Goal: Information Seeking & Learning: Learn about a topic

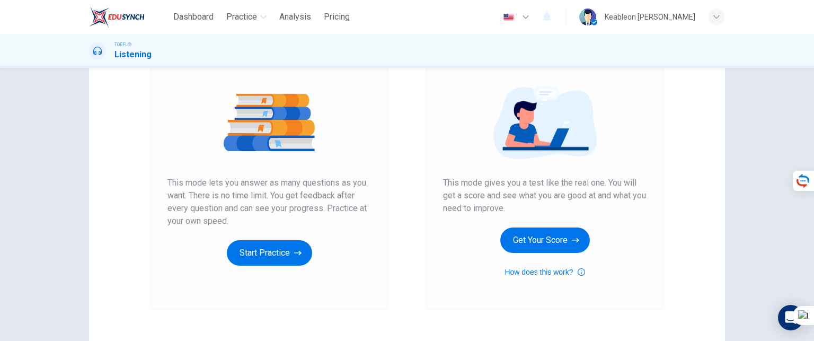
scroll to position [53, 0]
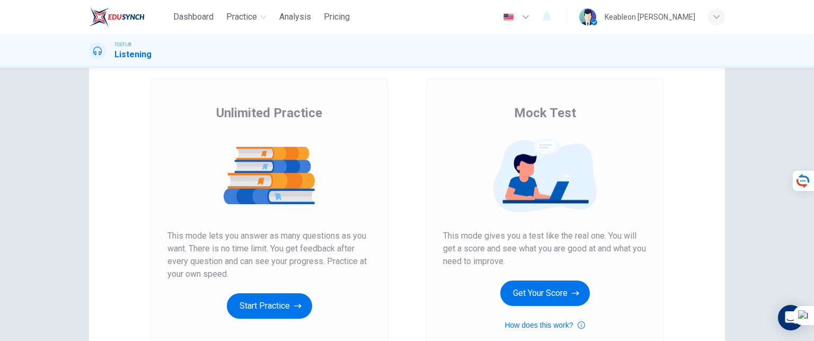
click at [243, 297] on button "Start Practice" at bounding box center [269, 305] width 85 height 25
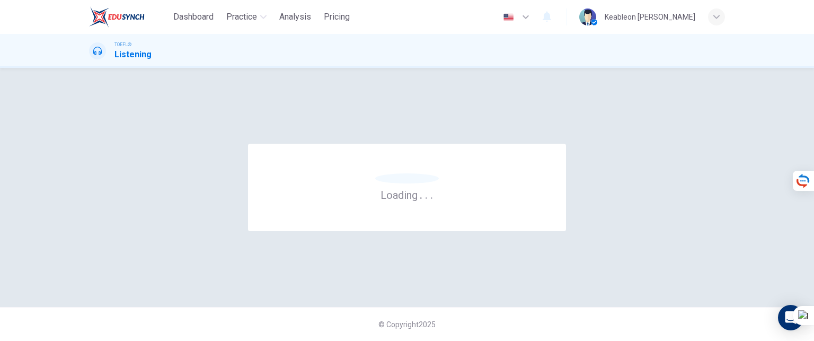
scroll to position [0, 0]
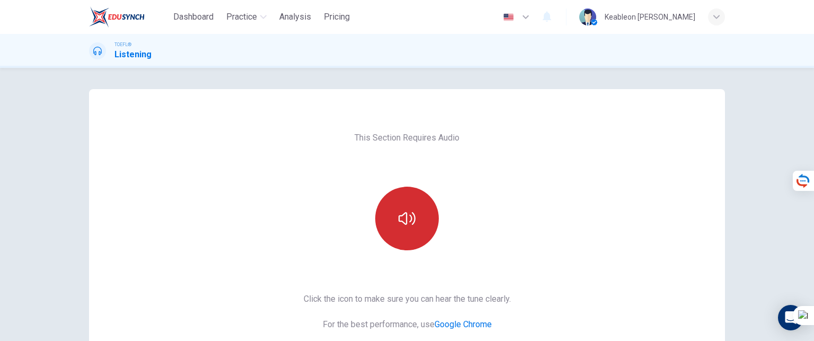
click at [429, 219] on button "button" at bounding box center [407, 219] width 64 height 64
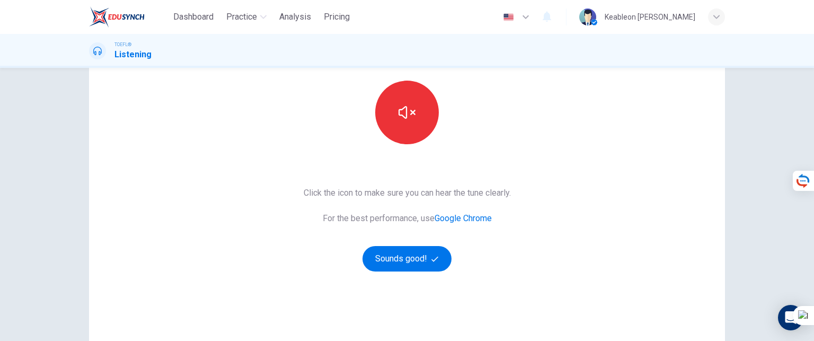
scroll to position [159, 0]
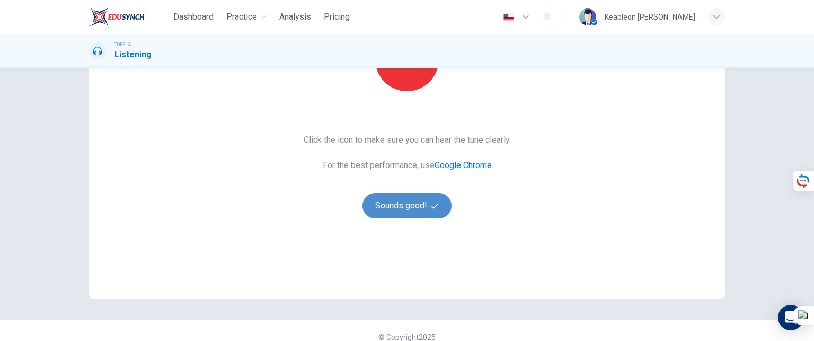
click at [403, 201] on button "Sounds good!" at bounding box center [407, 205] width 89 height 25
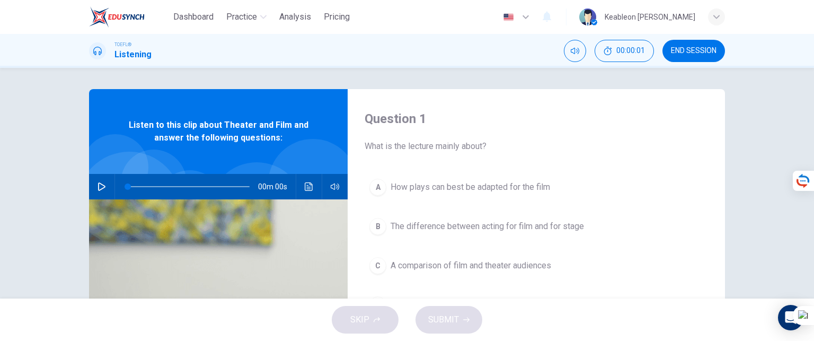
scroll to position [0, 0]
click at [98, 183] on icon "button" at bounding box center [102, 186] width 8 height 8
type input "0"
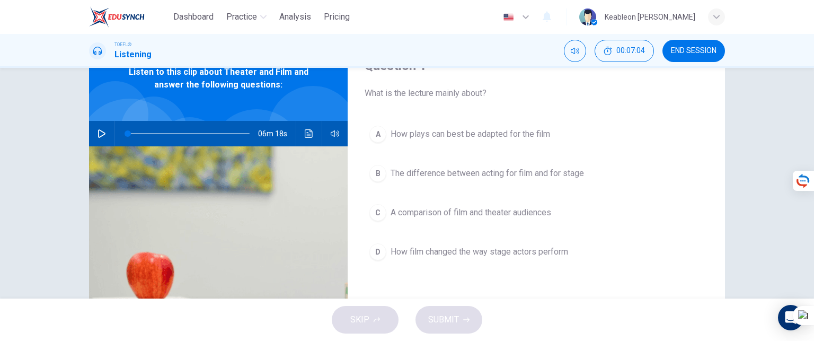
scroll to position [106, 0]
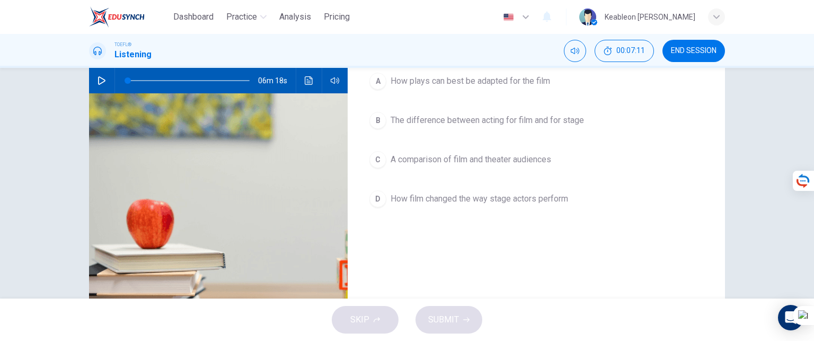
click at [383, 162] on button "C A comparison of film and theater audiences" at bounding box center [536, 159] width 343 height 26
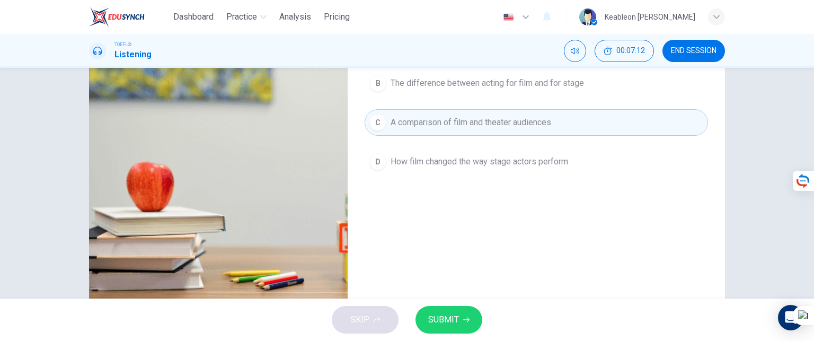
scroll to position [159, 0]
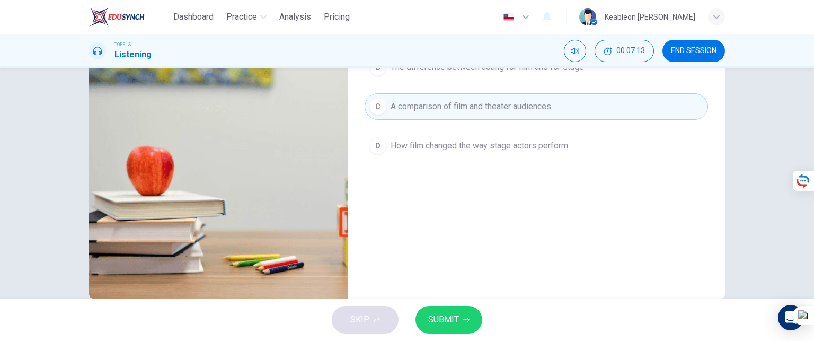
click at [449, 315] on span "SUBMIT" at bounding box center [443, 319] width 31 height 15
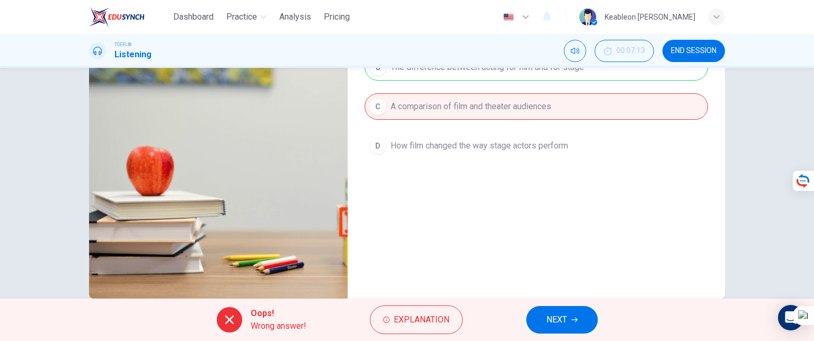
scroll to position [180, 0]
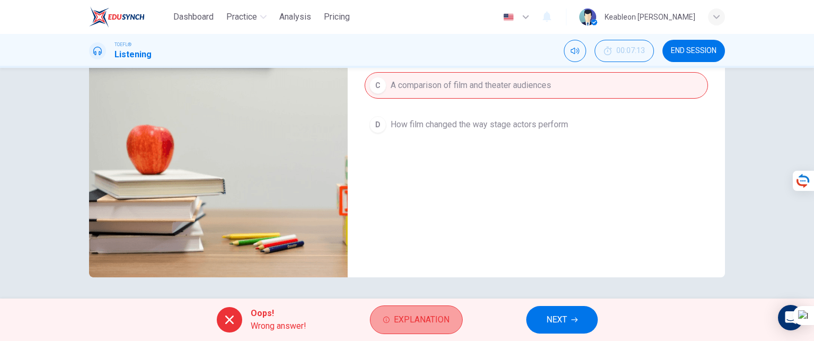
click at [418, 316] on span "Explanation" at bounding box center [422, 319] width 56 height 15
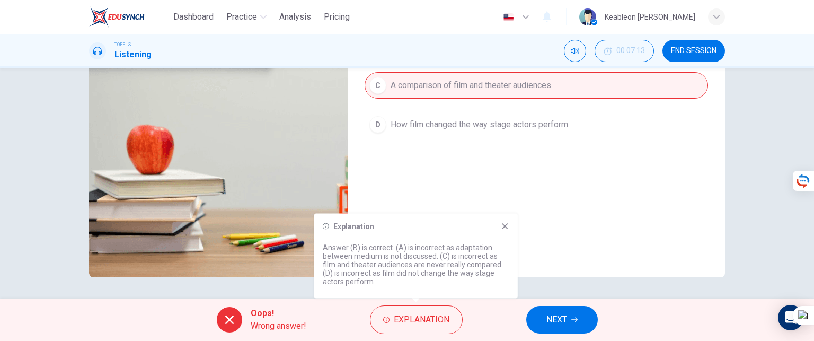
click at [562, 324] on span "NEXT" at bounding box center [556, 319] width 21 height 15
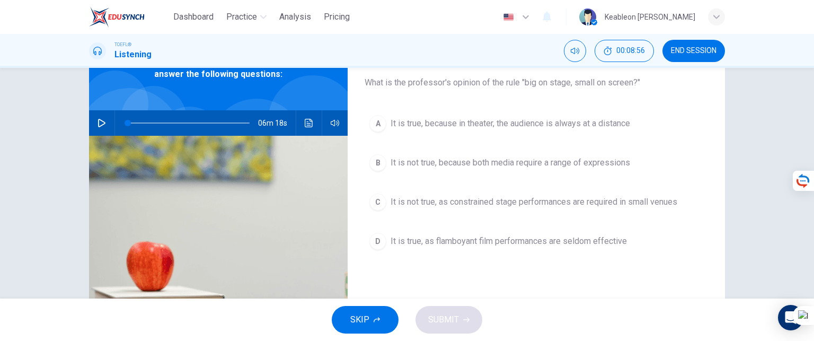
scroll to position [0, 0]
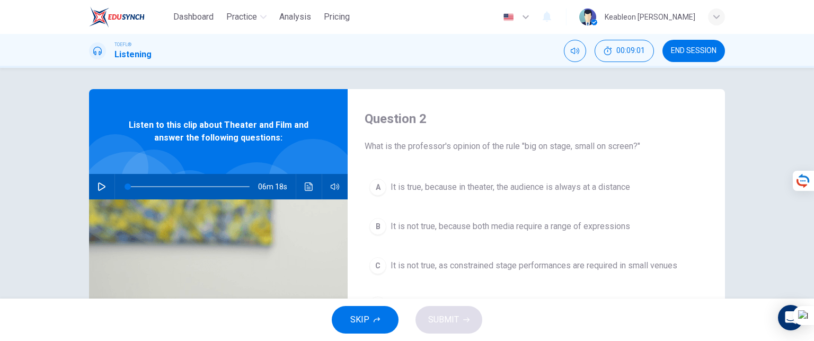
click at [399, 222] on span "It is not true, because both media require a range of expressions" at bounding box center [511, 226] width 240 height 13
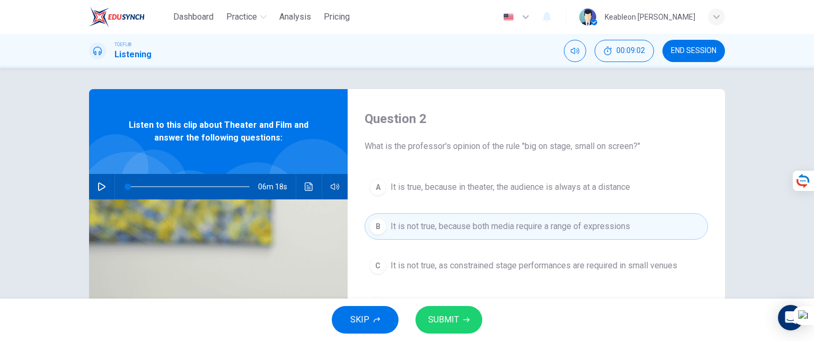
click at [447, 320] on span "SUBMIT" at bounding box center [443, 319] width 31 height 15
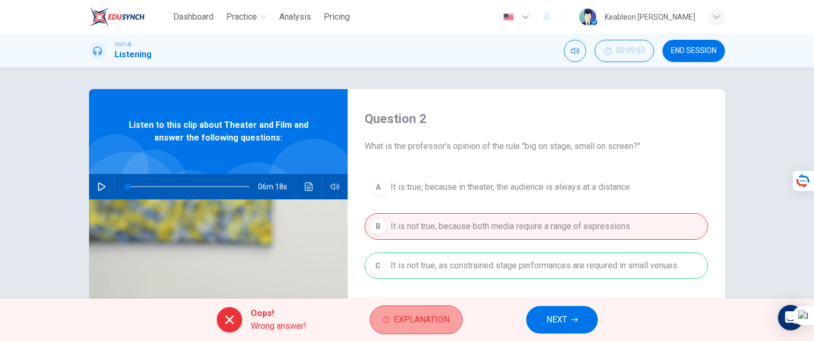
click at [406, 317] on span "Explanation" at bounding box center [422, 319] width 56 height 15
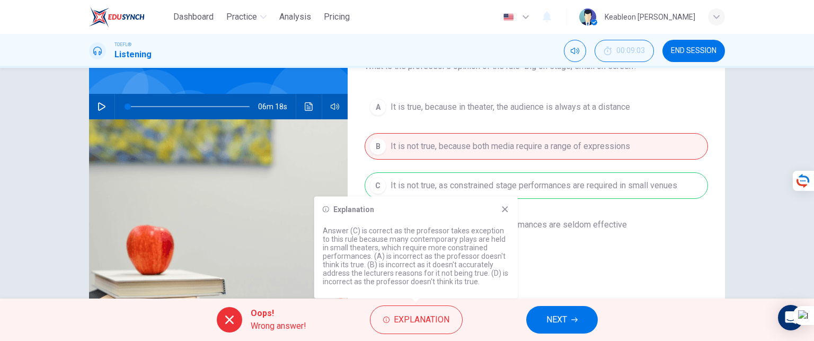
scroll to position [106, 0]
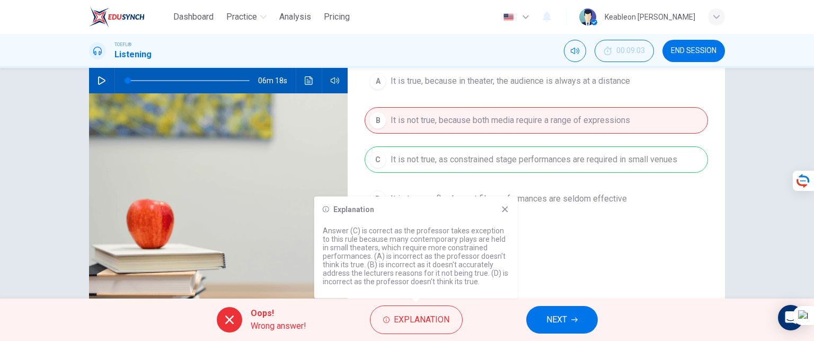
click at [556, 315] on span "NEXT" at bounding box center [556, 319] width 21 height 15
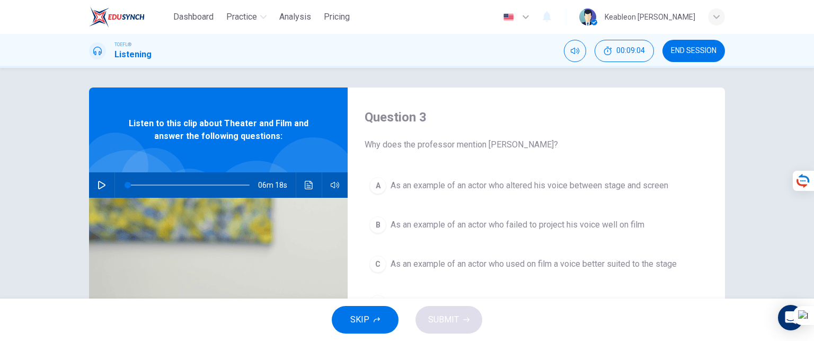
scroll to position [0, 0]
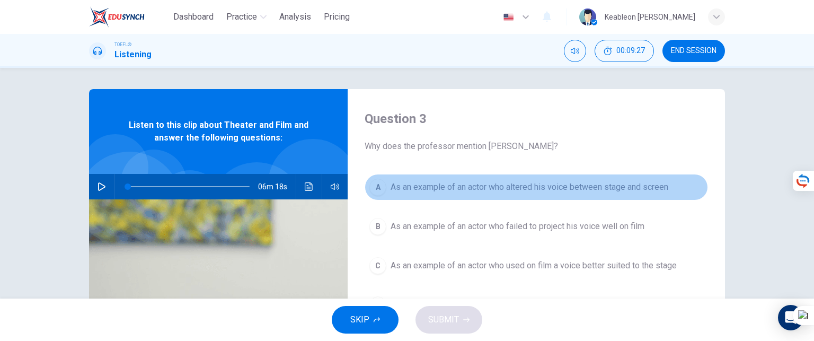
click at [409, 188] on span "As an example of an actor who altered his voice between stage and screen" at bounding box center [530, 187] width 278 height 13
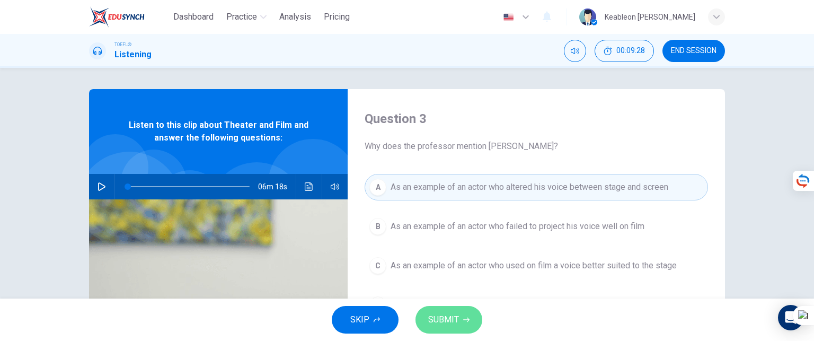
click at [463, 322] on icon "button" at bounding box center [466, 319] width 6 height 6
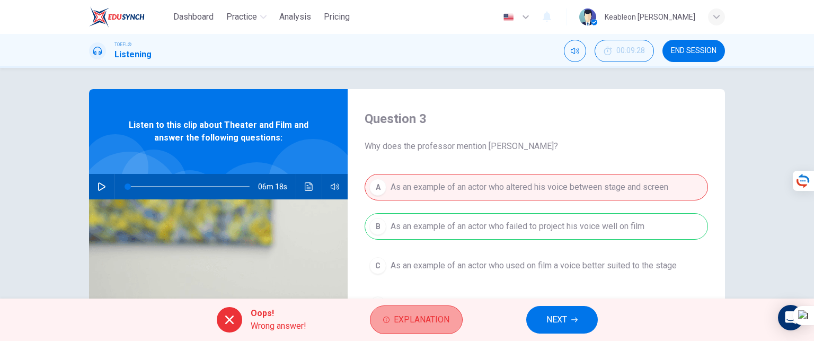
click at [427, 324] on span "Explanation" at bounding box center [422, 319] width 56 height 15
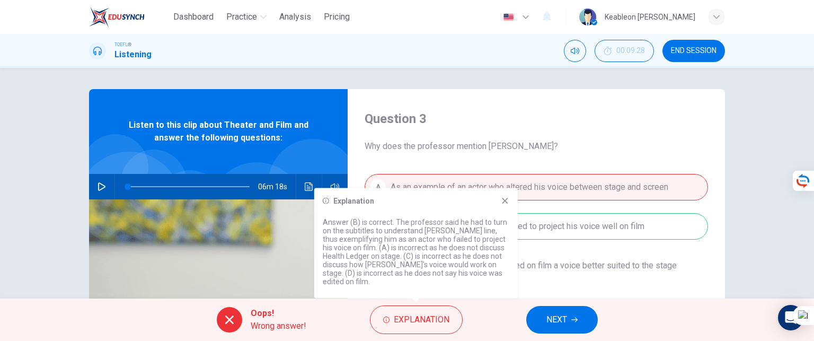
click at [563, 323] on span "NEXT" at bounding box center [556, 319] width 21 height 15
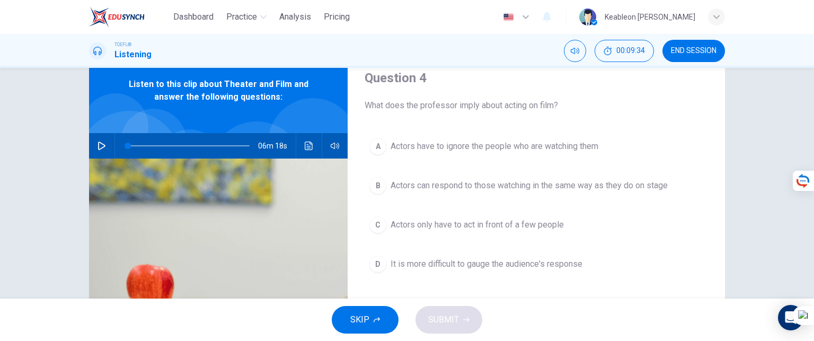
scroll to position [53, 0]
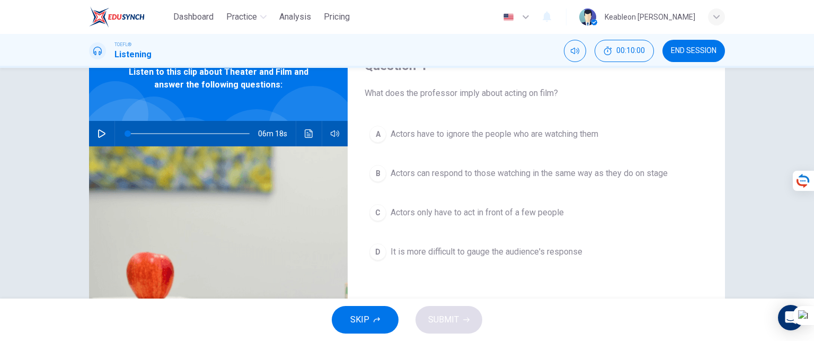
click at [399, 209] on span "Actors only have to act in front of a few people" at bounding box center [477, 212] width 173 height 13
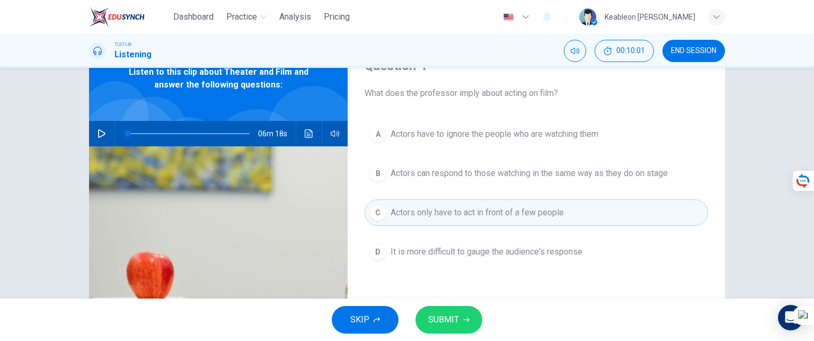
click at [451, 323] on span "SUBMIT" at bounding box center [443, 319] width 31 height 15
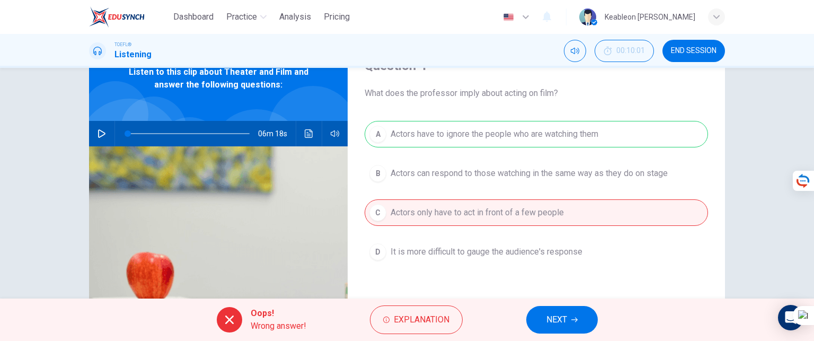
click at [567, 321] on span "NEXT" at bounding box center [556, 319] width 21 height 15
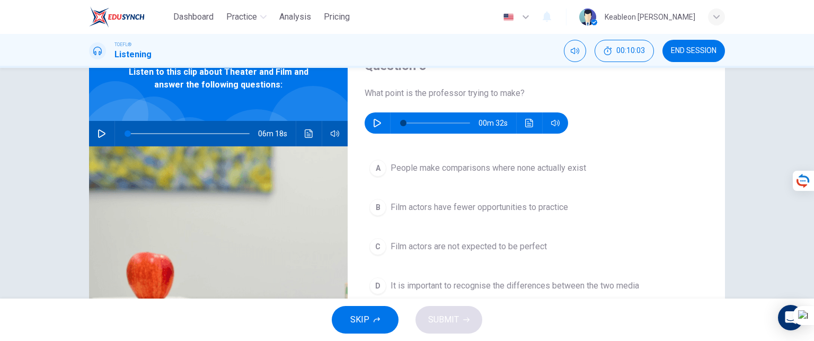
click at [375, 120] on icon "button" at bounding box center [377, 123] width 8 height 8
type input "0"
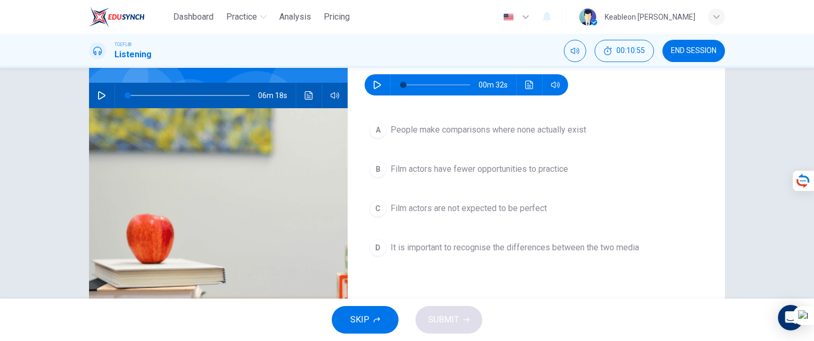
scroll to position [106, 0]
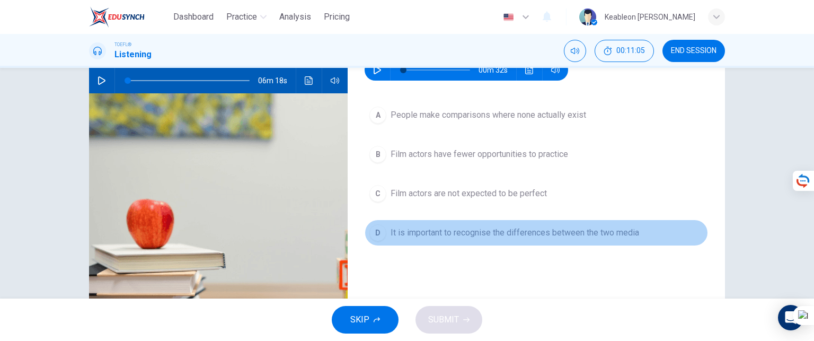
click at [432, 233] on span "It is important to recognise the differences between the two media" at bounding box center [515, 232] width 249 height 13
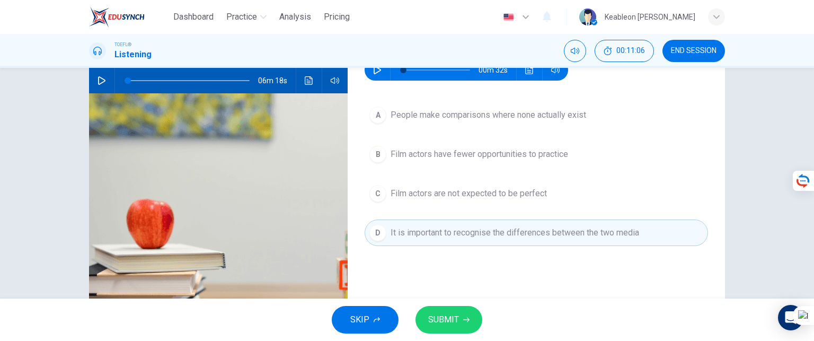
click at [450, 323] on span "SUBMIT" at bounding box center [443, 319] width 31 height 15
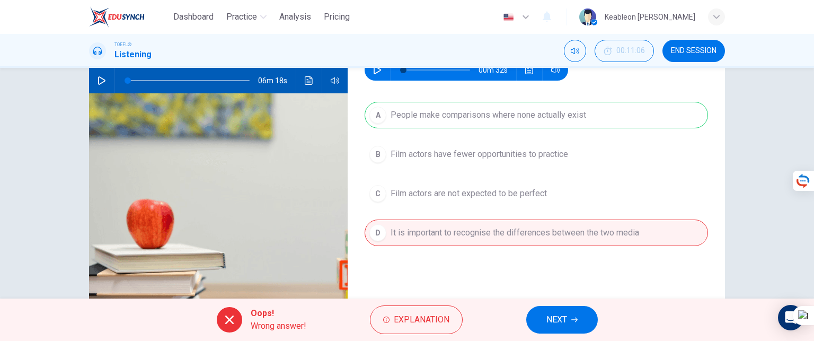
click at [560, 322] on span "NEXT" at bounding box center [556, 319] width 21 height 15
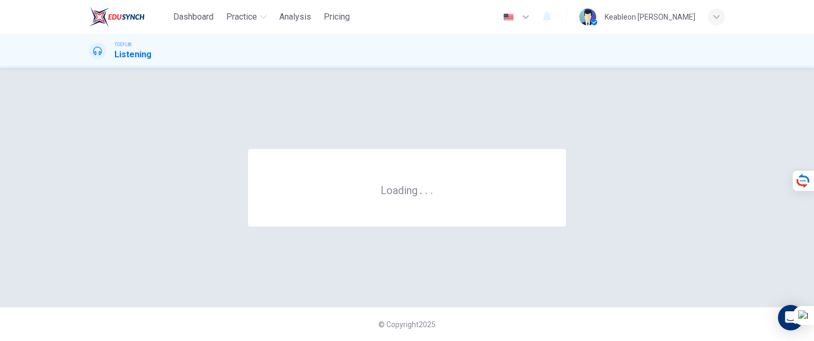
scroll to position [0, 0]
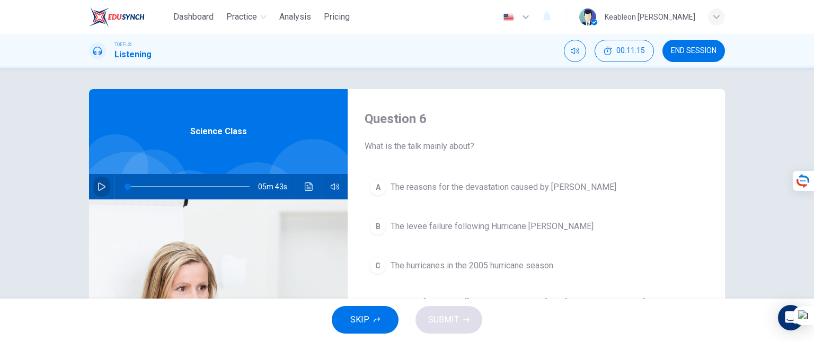
click at [101, 183] on icon "button" at bounding box center [102, 186] width 8 height 8
type input "0"
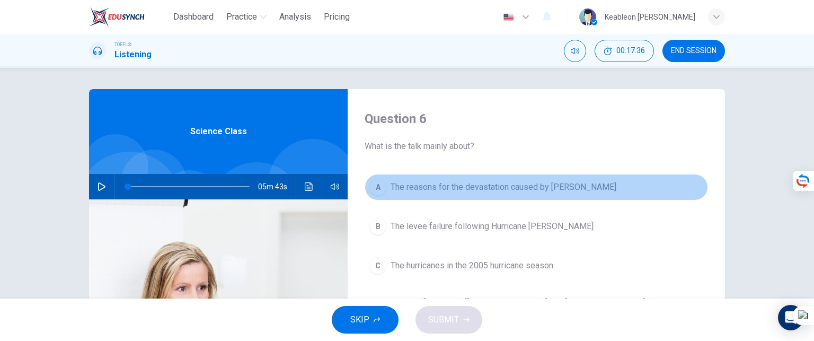
click at [426, 183] on span "The reasons for the devastation caused by [PERSON_NAME]" at bounding box center [504, 187] width 226 height 13
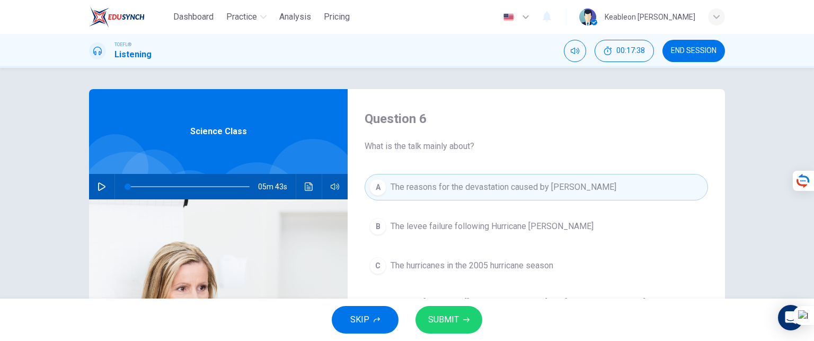
click at [437, 322] on span "SUBMIT" at bounding box center [443, 319] width 31 height 15
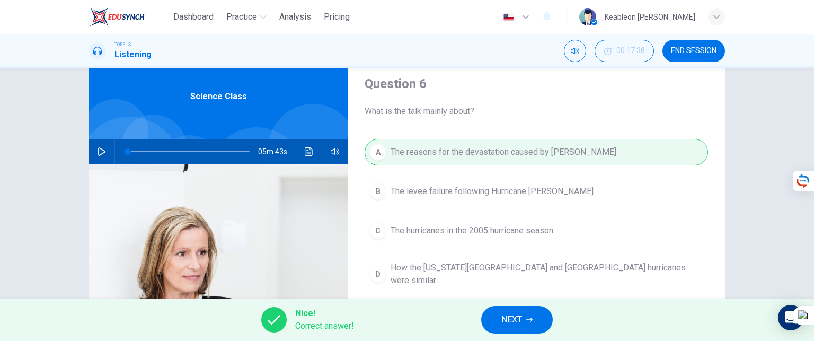
scroll to position [53, 0]
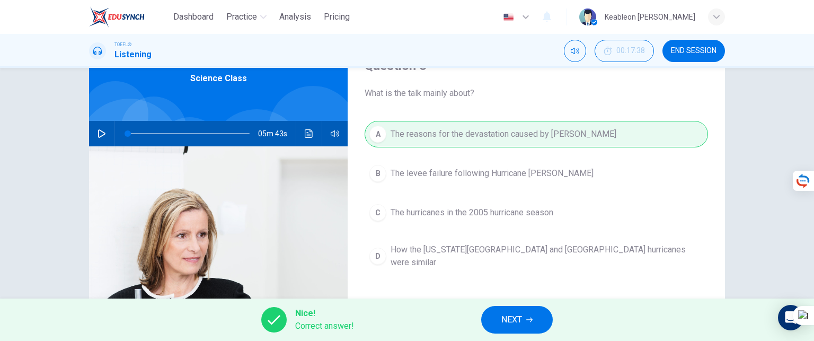
click at [512, 318] on span "NEXT" at bounding box center [511, 319] width 21 height 15
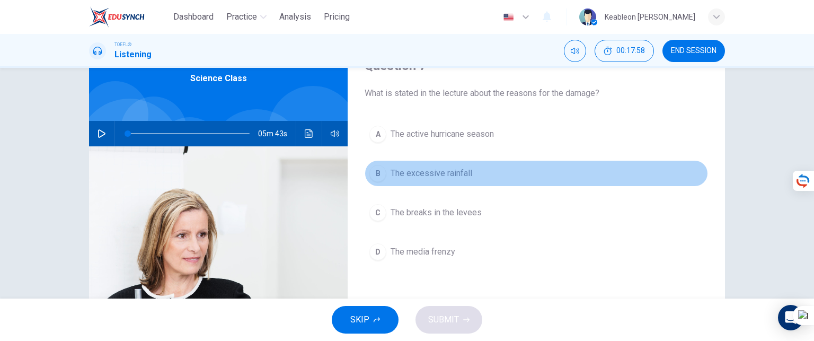
click at [431, 174] on span "The excessive rainfall" at bounding box center [432, 173] width 82 height 13
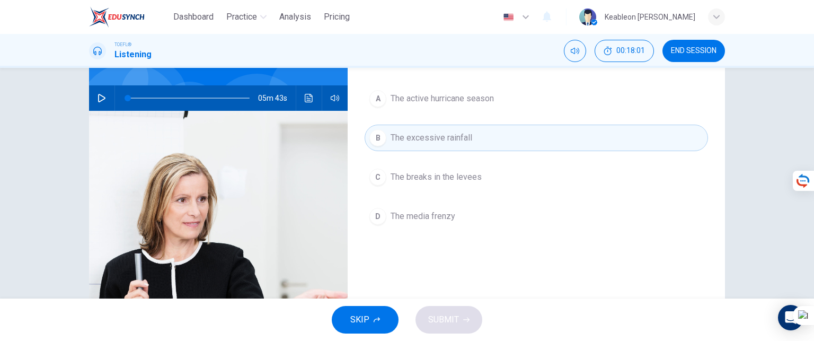
scroll to position [106, 0]
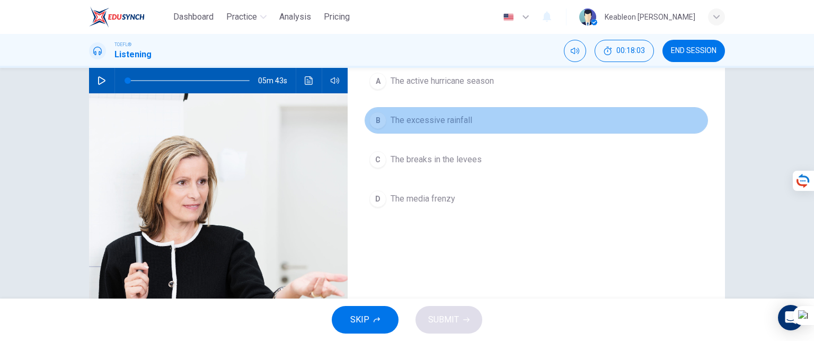
click at [374, 120] on div "B" at bounding box center [377, 120] width 17 height 17
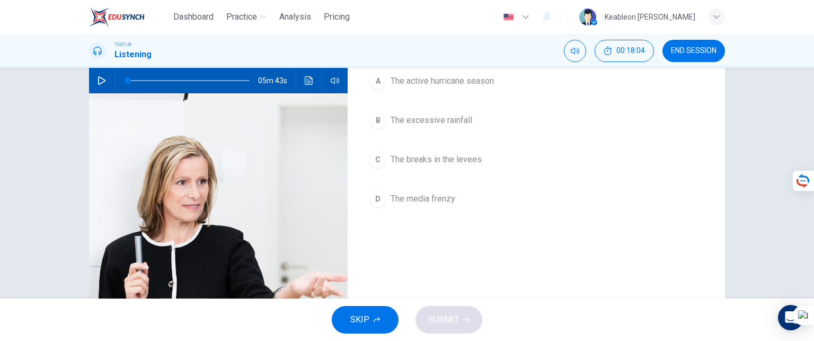
scroll to position [53, 0]
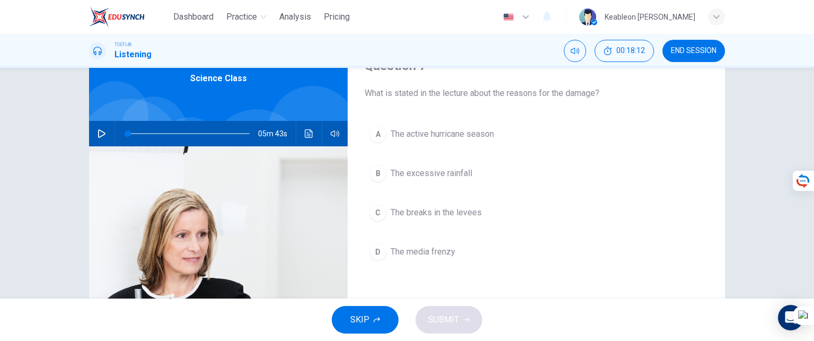
click at [414, 248] on span "The media frenzy" at bounding box center [423, 251] width 65 height 13
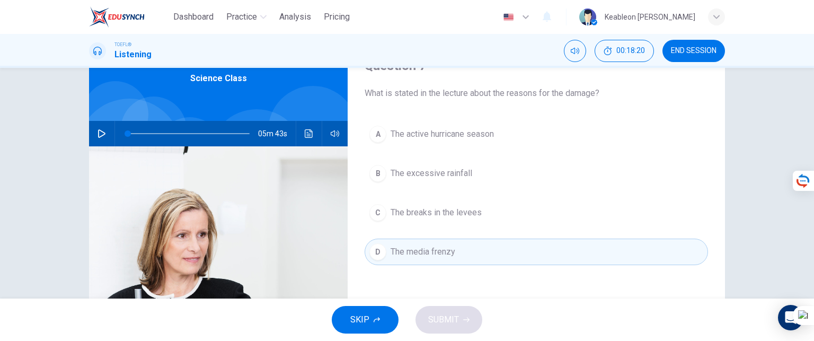
click at [391, 135] on span "The active hurricane season" at bounding box center [442, 134] width 103 height 13
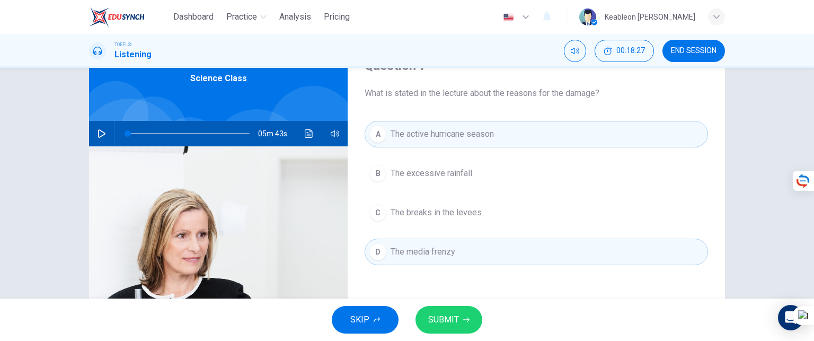
scroll to position [0, 0]
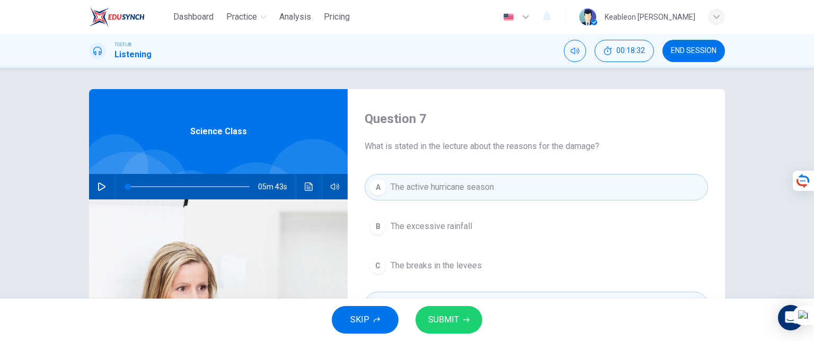
click at [401, 228] on span "The excessive rainfall" at bounding box center [432, 226] width 82 height 13
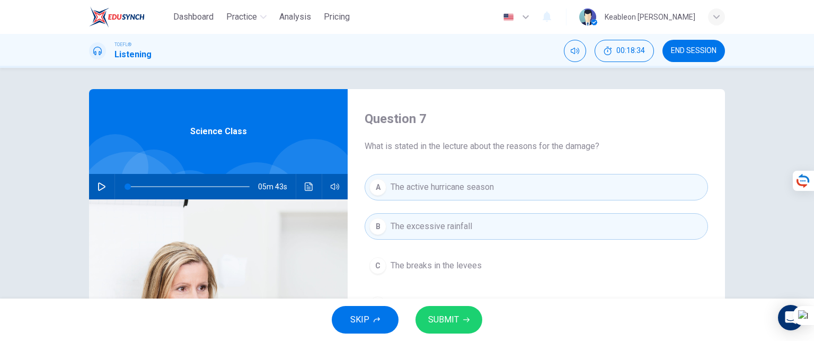
click at [508, 189] on button "A The active hurricane season" at bounding box center [536, 187] width 343 height 26
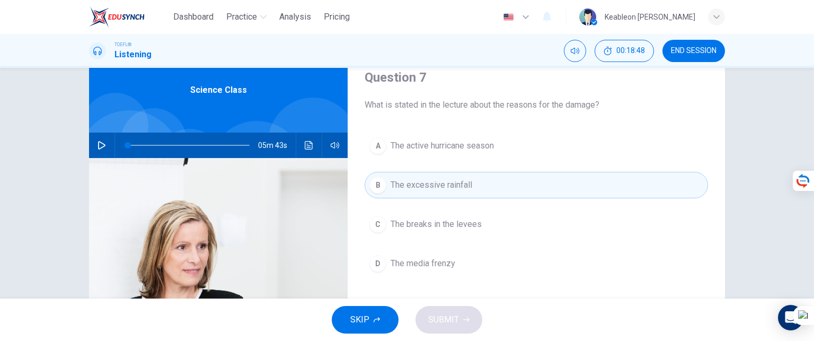
scroll to position [53, 0]
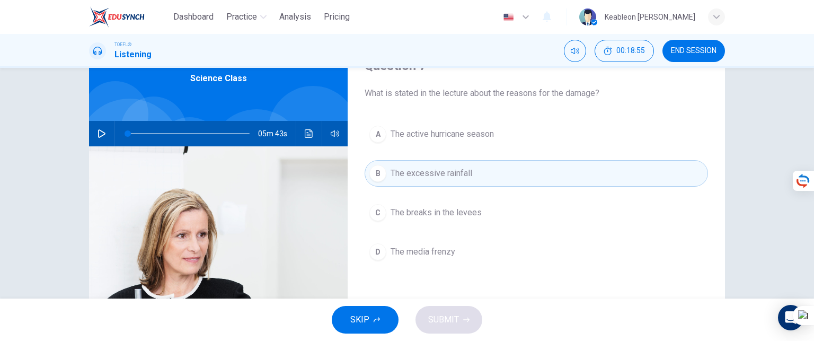
click at [414, 252] on span "The media frenzy" at bounding box center [423, 251] width 65 height 13
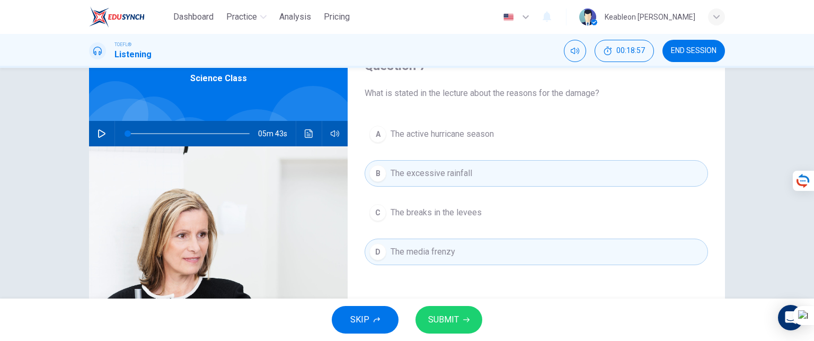
click at [440, 316] on span "SUBMIT" at bounding box center [443, 319] width 31 height 15
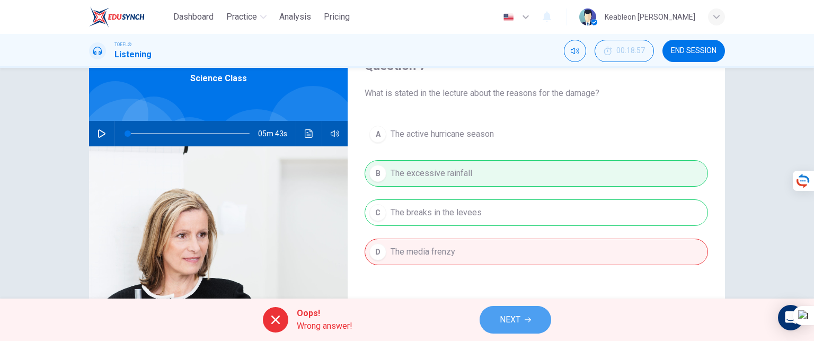
click at [497, 317] on button "NEXT" at bounding box center [516, 320] width 72 height 28
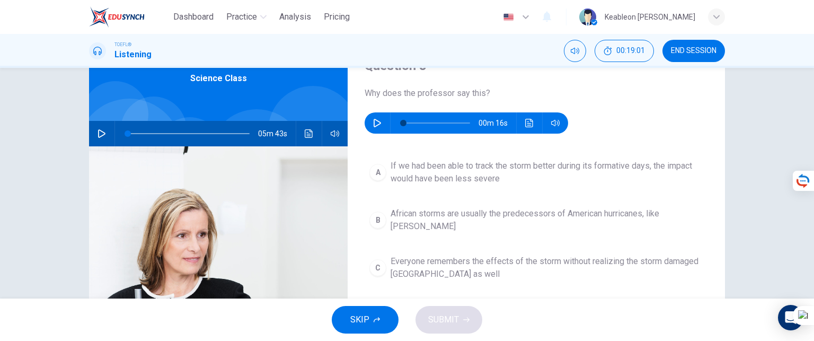
click at [373, 122] on icon "button" at bounding box center [377, 123] width 8 height 8
type input "0"
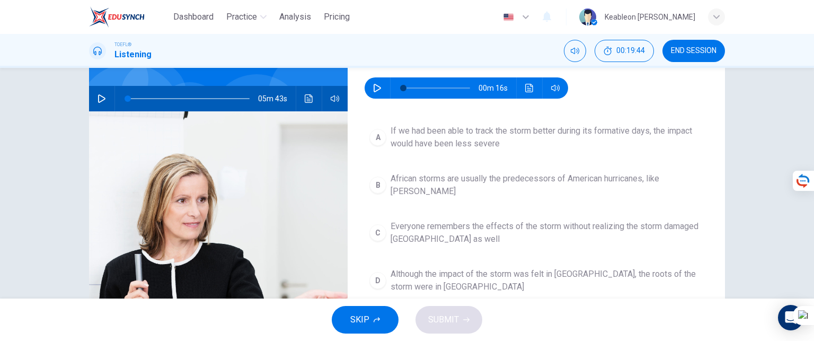
scroll to position [106, 0]
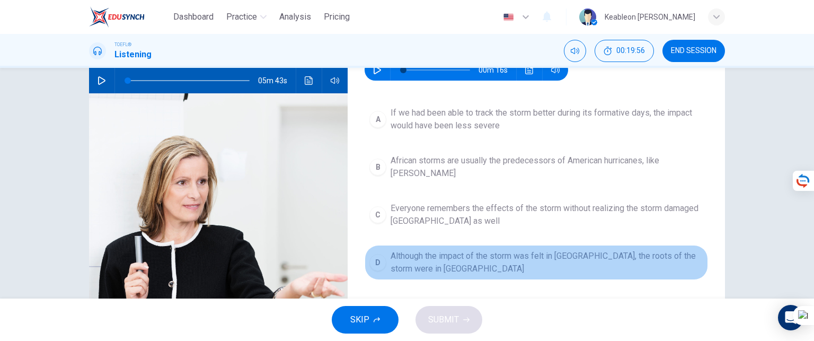
click at [445, 250] on span "Although the impact of the storm was felt in [GEOGRAPHIC_DATA], the roots of th…" at bounding box center [547, 262] width 313 height 25
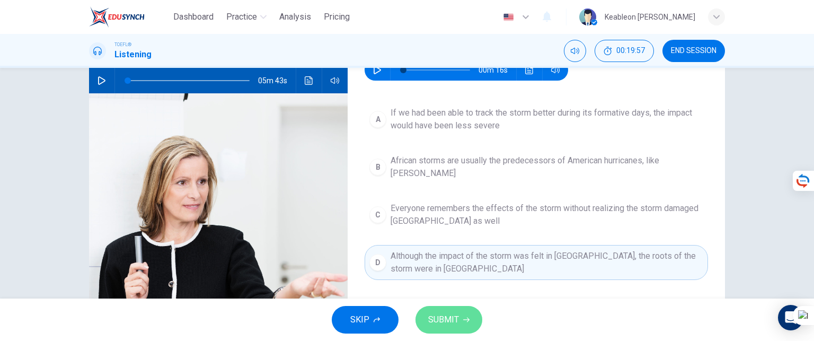
click at [448, 320] on span "SUBMIT" at bounding box center [443, 319] width 31 height 15
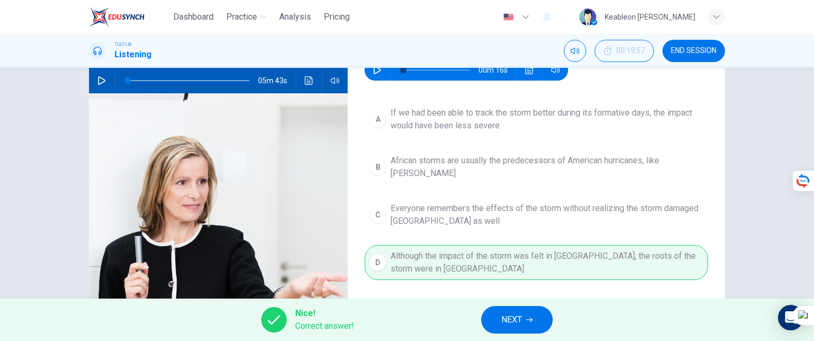
click at [524, 324] on button "NEXT" at bounding box center [517, 320] width 72 height 28
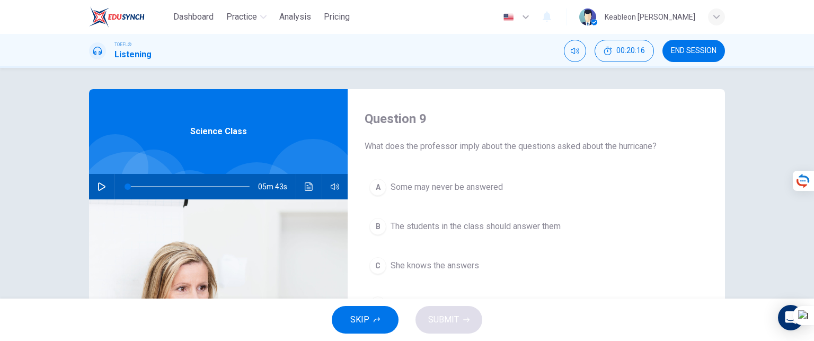
scroll to position [53, 0]
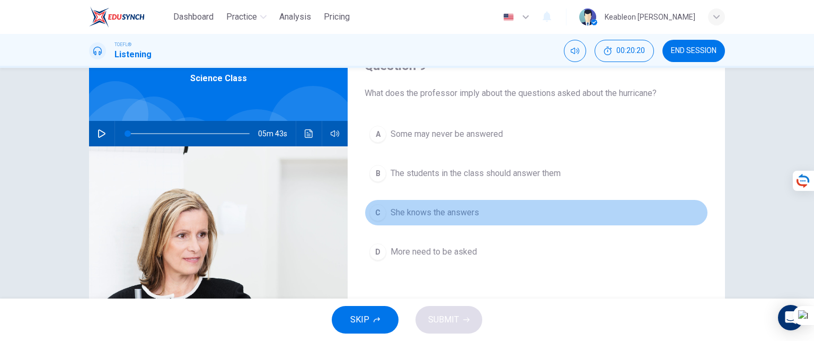
click at [393, 211] on span "She knows the answers" at bounding box center [435, 212] width 89 height 13
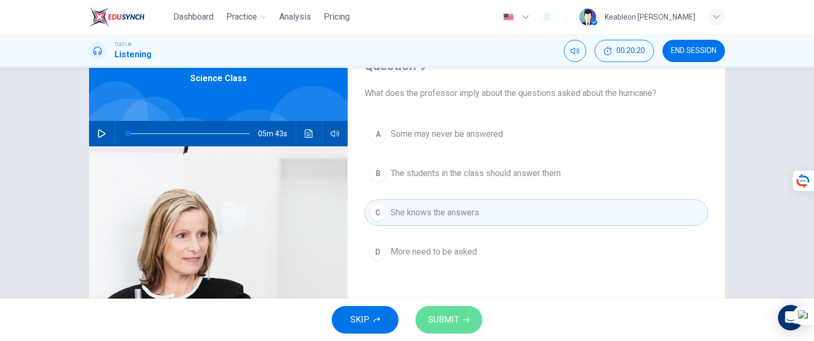
click at [449, 308] on button "SUBMIT" at bounding box center [449, 320] width 67 height 28
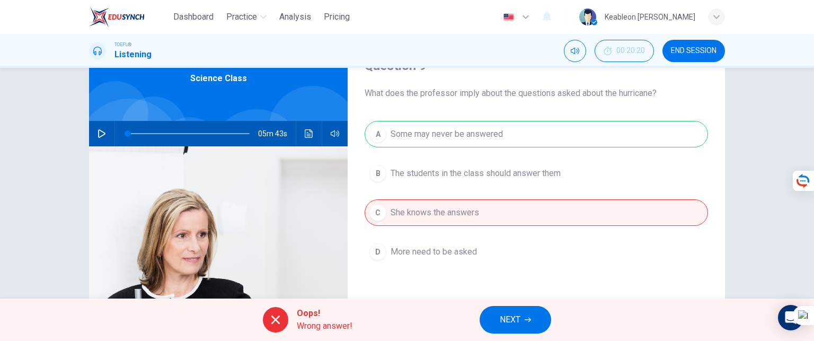
click at [525, 314] on button "NEXT" at bounding box center [516, 320] width 72 height 28
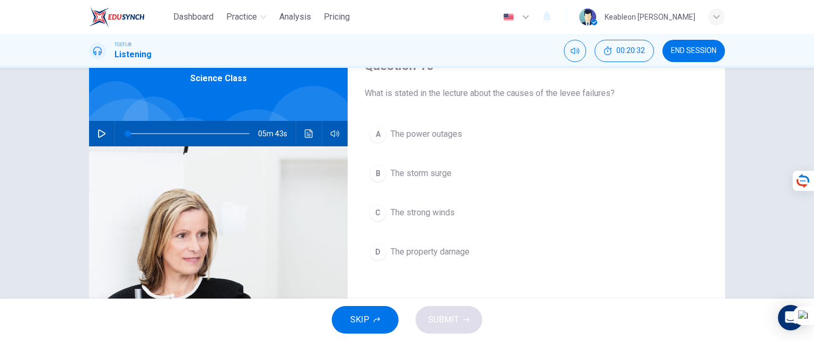
click at [426, 180] on button "B The storm surge" at bounding box center [536, 173] width 343 height 26
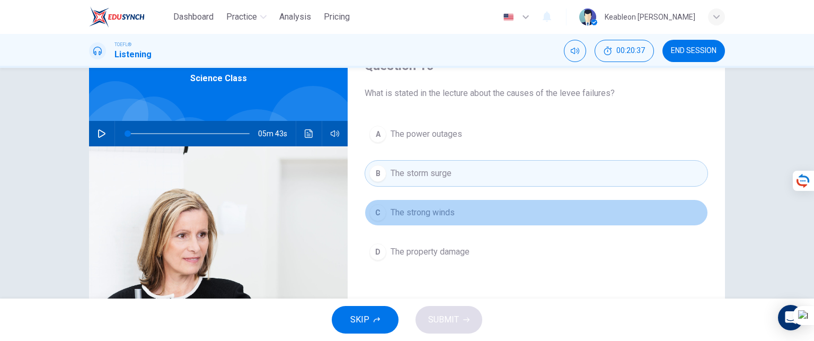
click at [425, 213] on span "The strong winds" at bounding box center [423, 212] width 64 height 13
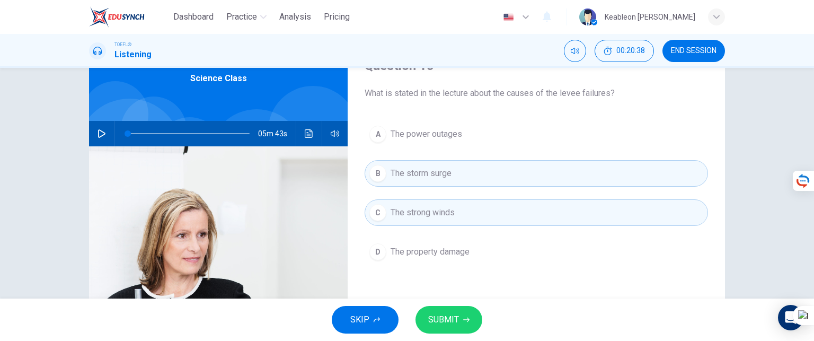
click at [451, 317] on span "SUBMIT" at bounding box center [443, 319] width 31 height 15
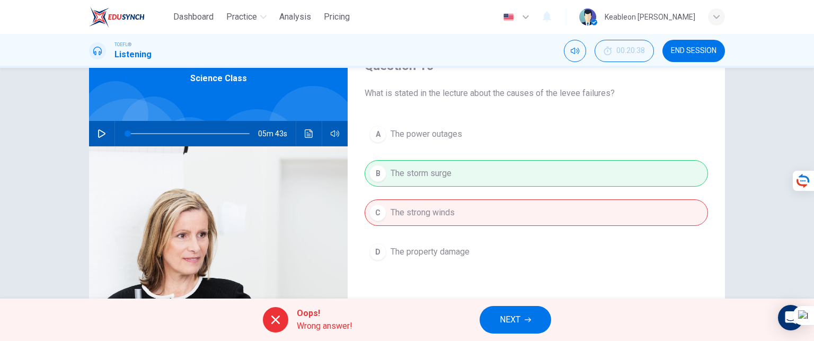
click at [513, 320] on span "NEXT" at bounding box center [510, 319] width 21 height 15
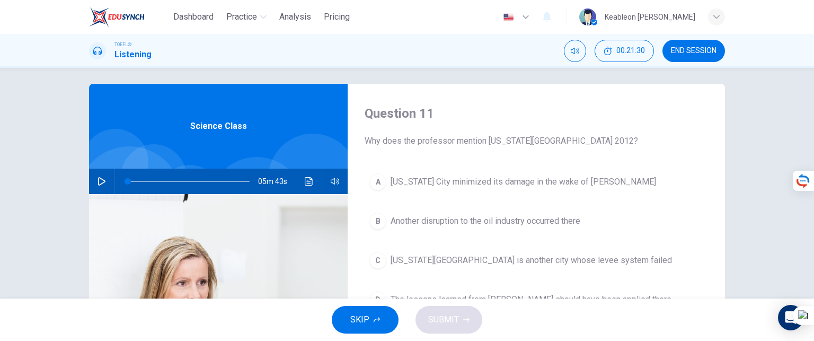
scroll to position [0, 0]
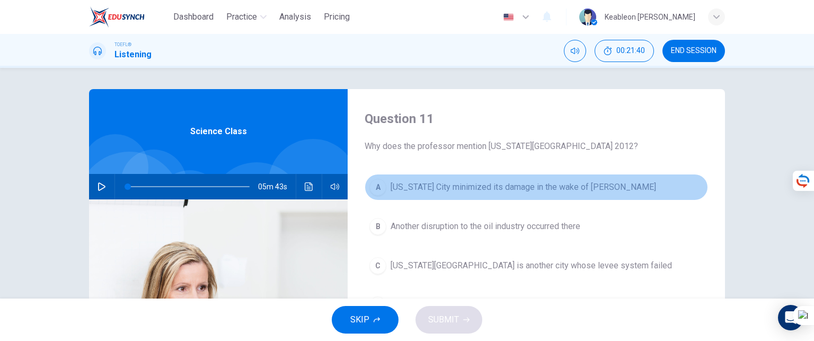
click at [494, 189] on span "[US_STATE] City minimized its damage in the wake of [PERSON_NAME]" at bounding box center [524, 187] width 266 height 13
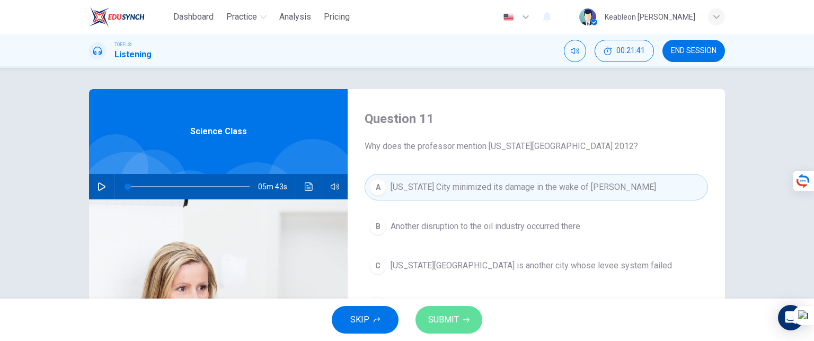
click at [447, 321] on span "SUBMIT" at bounding box center [443, 319] width 31 height 15
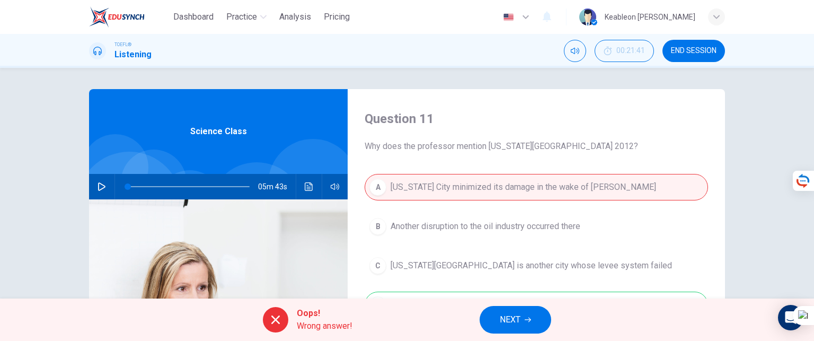
scroll to position [53, 0]
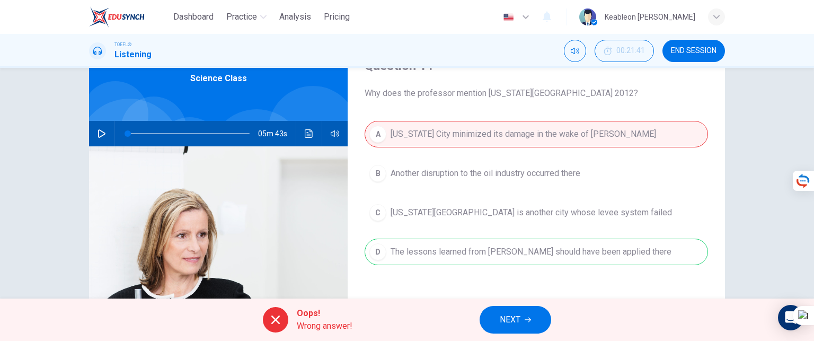
click at [513, 316] on span "NEXT" at bounding box center [510, 319] width 21 height 15
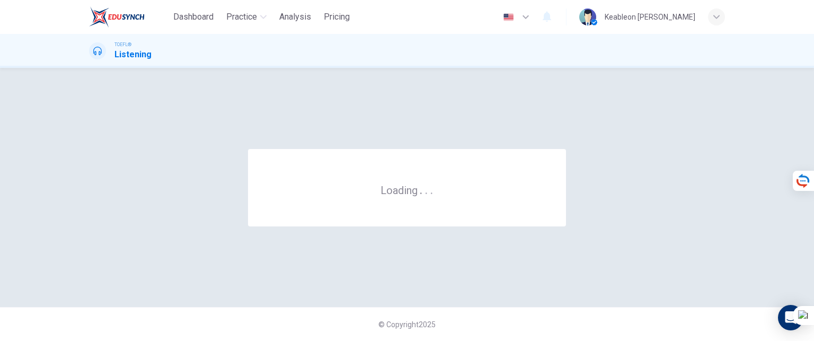
scroll to position [0, 0]
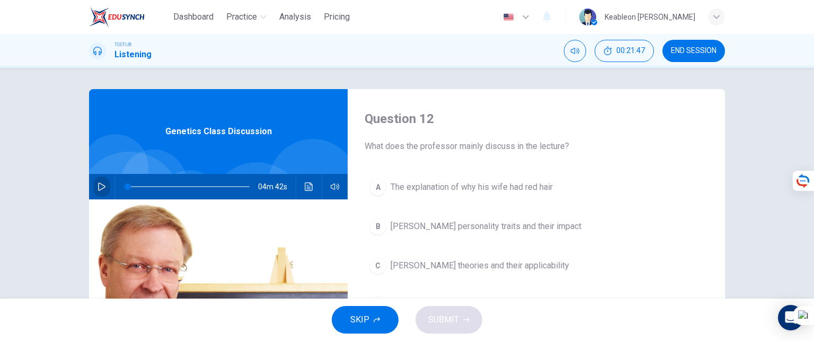
click at [98, 186] on icon "button" at bounding box center [102, 186] width 8 height 8
click at [99, 185] on icon "button" at bounding box center [102, 186] width 8 height 8
click at [100, 185] on icon "button" at bounding box center [102, 186] width 8 height 8
click at [98, 187] on icon "button" at bounding box center [102, 186] width 8 height 8
click at [99, 187] on icon "button" at bounding box center [102, 186] width 8 height 8
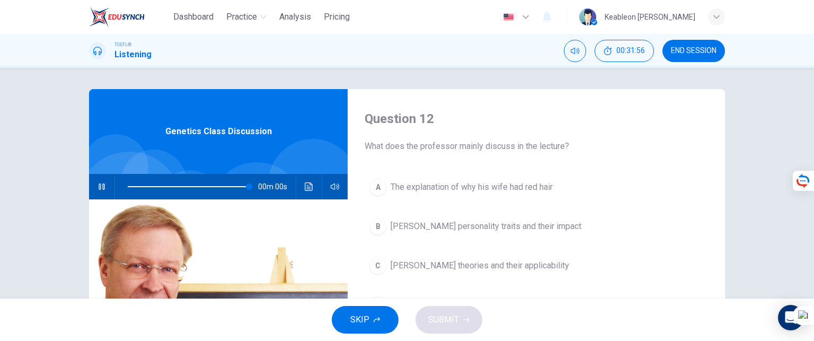
type input "0"
